Goal: Information Seeking & Learning: Understand process/instructions

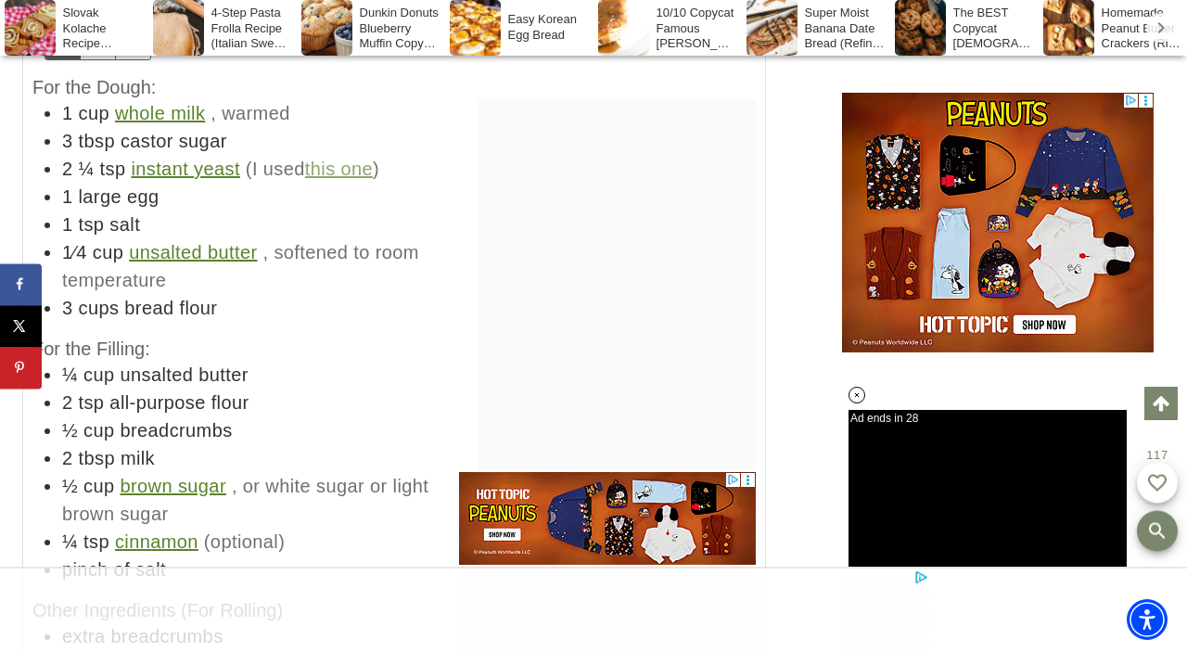
scroll to position [14532, 0]
